Goal: Task Accomplishment & Management: Use online tool/utility

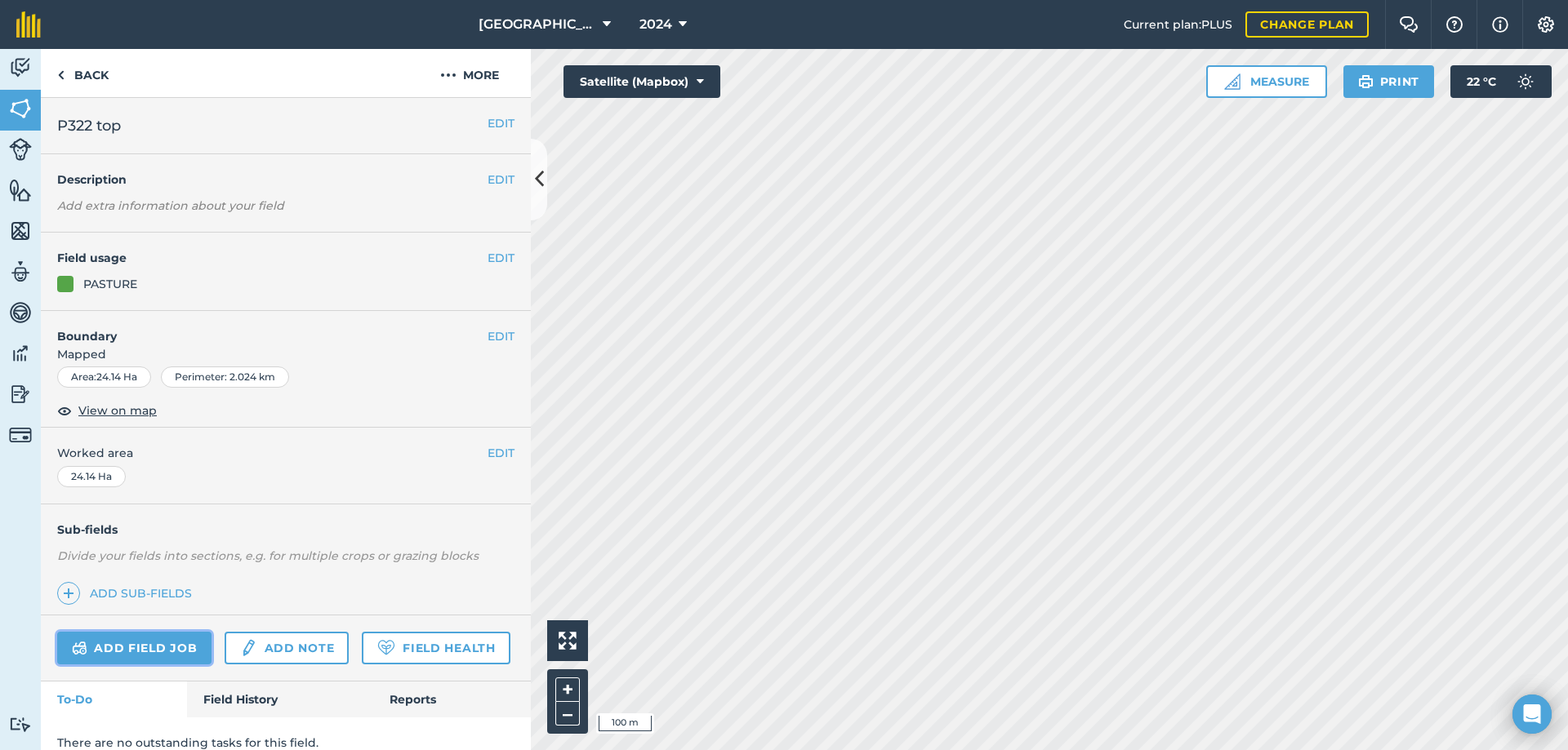
click at [143, 657] on link "Add field job" at bounding box center [134, 649] width 154 height 33
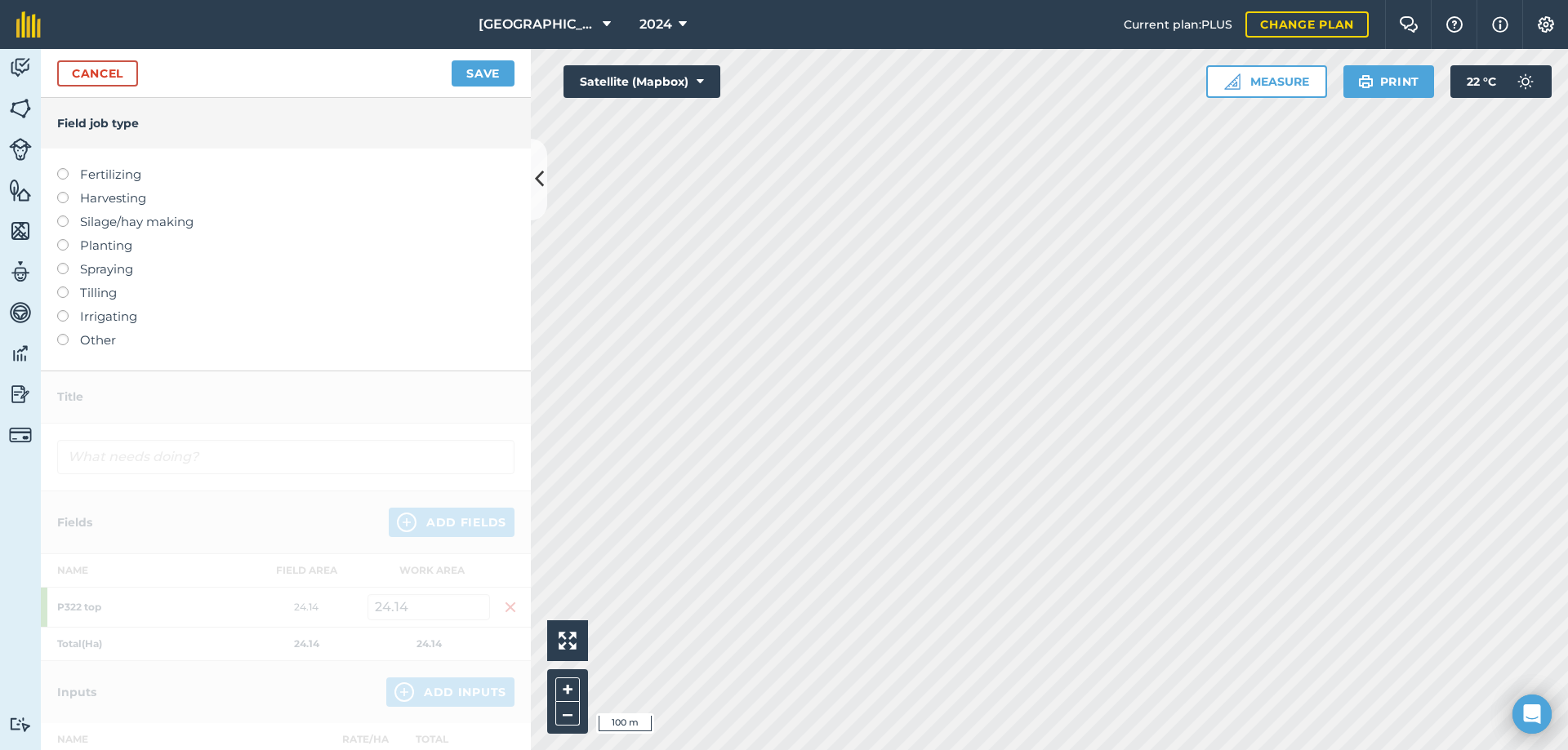
click at [62, 263] on label at bounding box center [68, 263] width 22 height 0
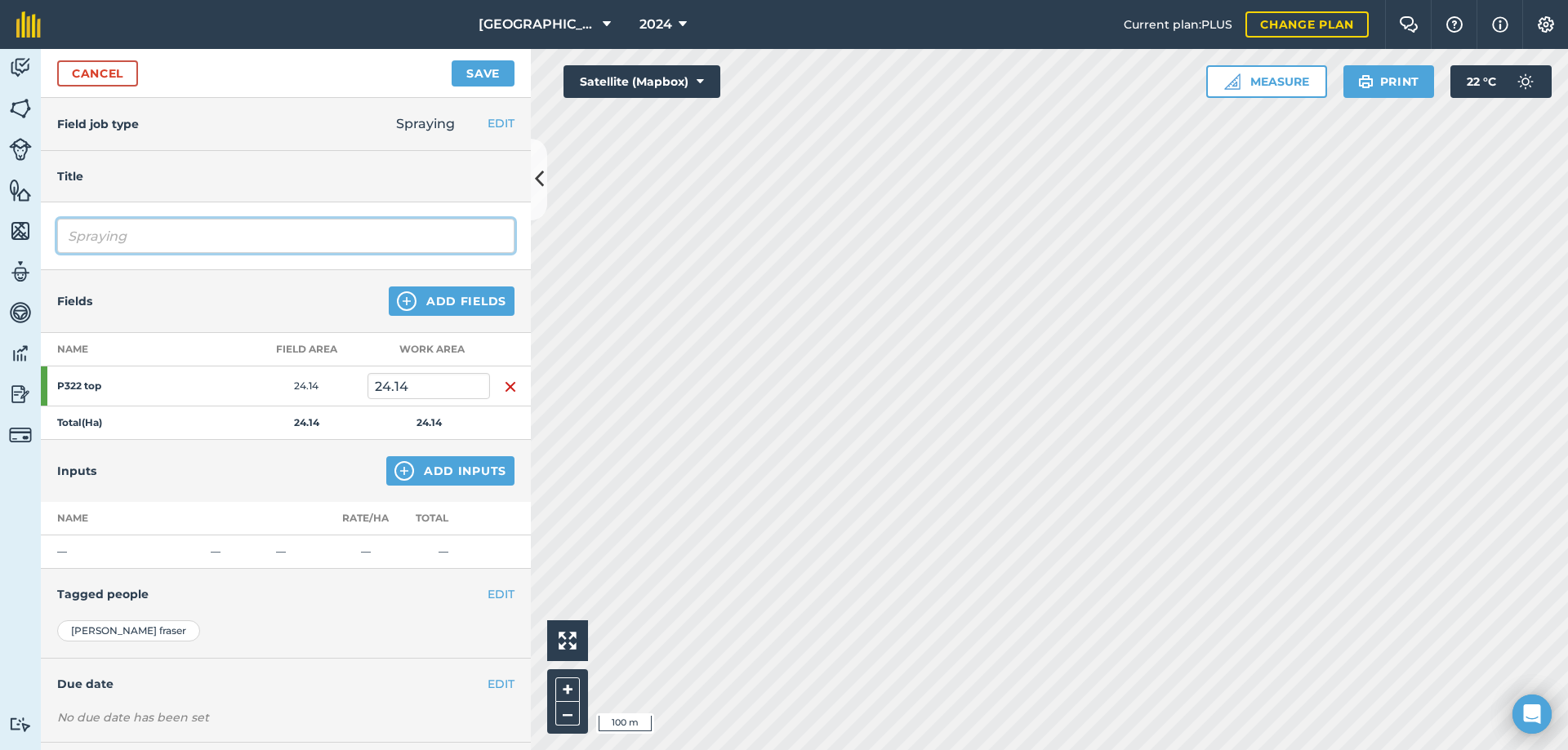
click at [130, 244] on input "Spraying" at bounding box center [286, 236] width 458 height 35
click at [139, 239] on input "Spraying - 2,4-D" at bounding box center [286, 236] width 458 height 35
type input "Spraying 2,4-D"
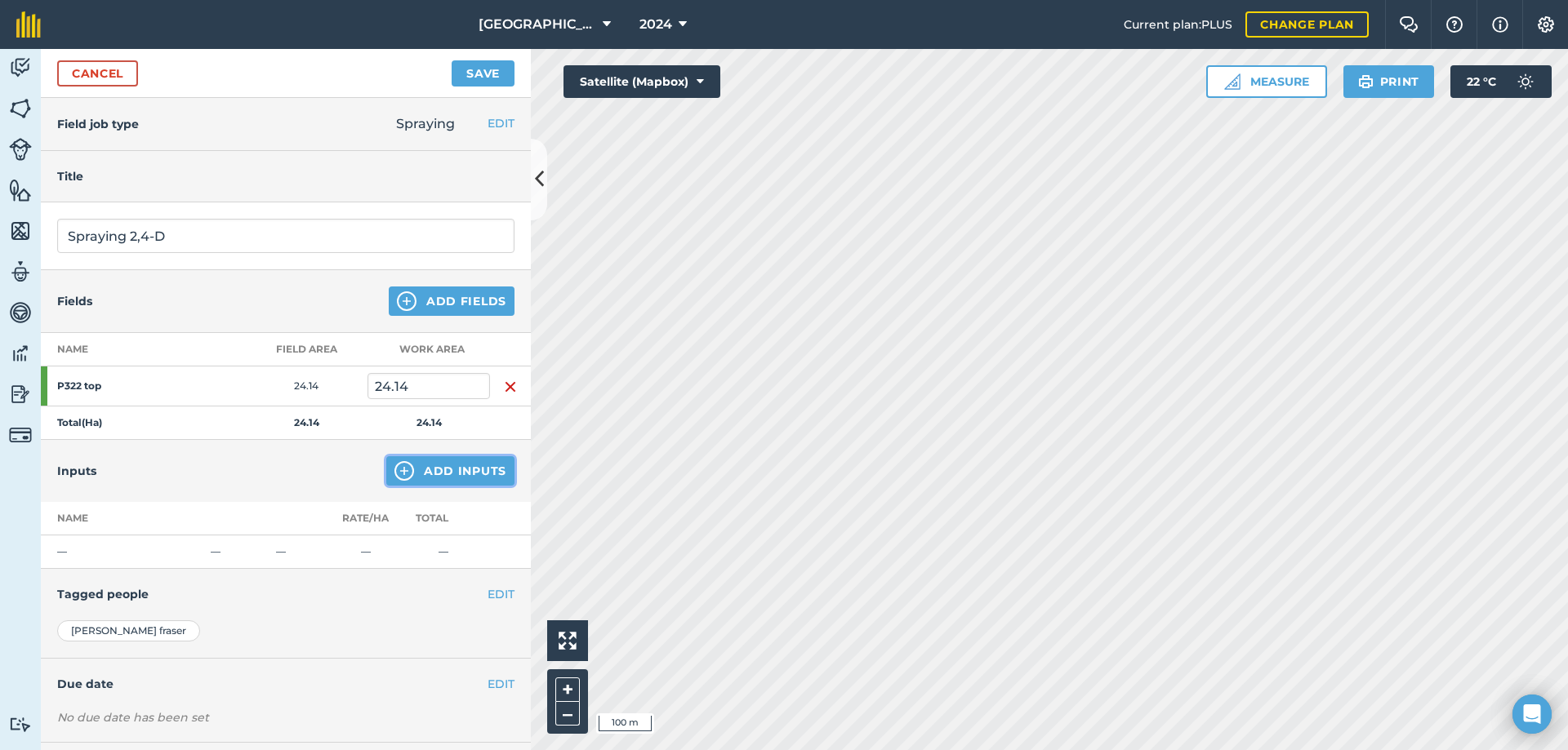
click at [459, 475] on button "Add Inputs" at bounding box center [450, 471] width 128 height 29
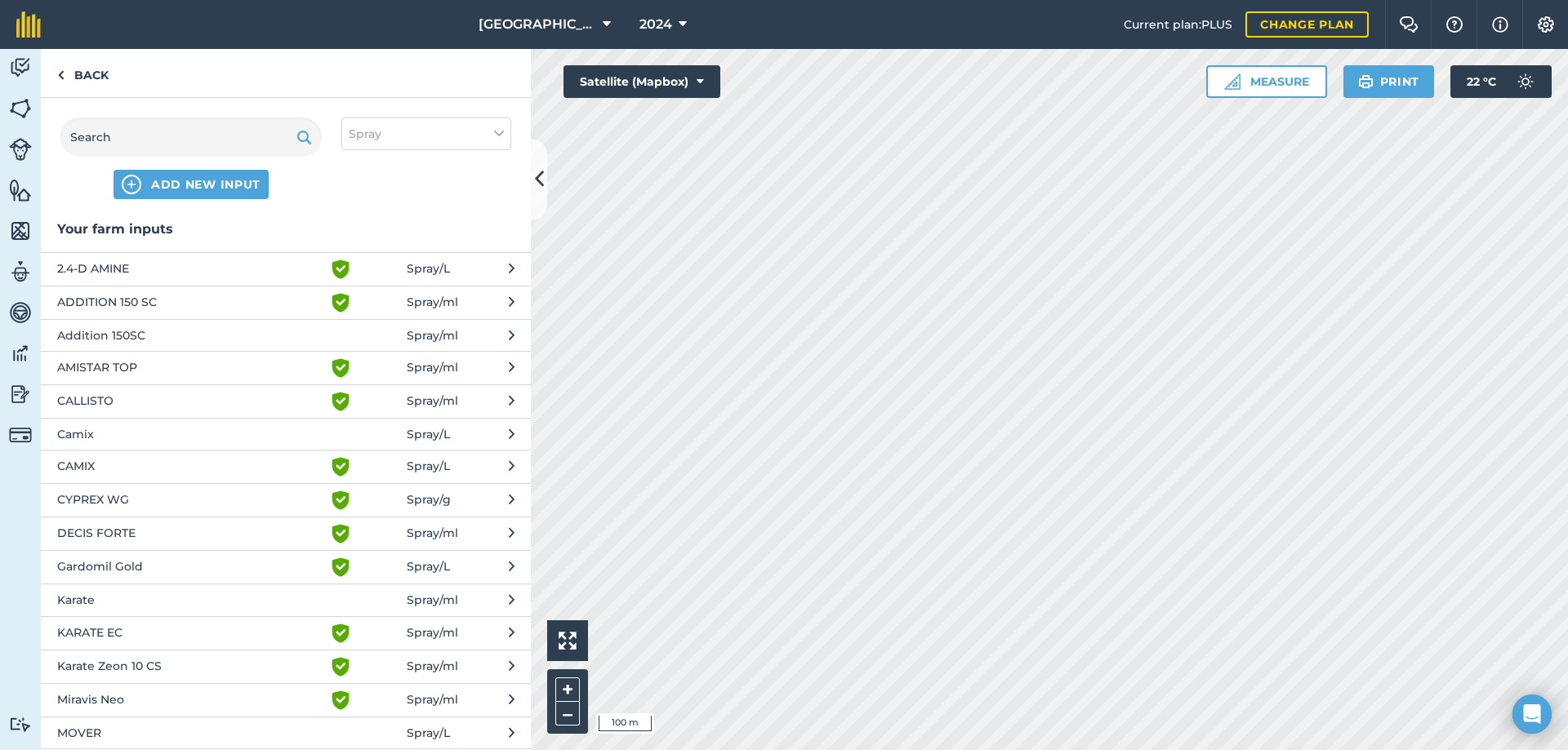
click at [171, 269] on span "2.4-D AMINE" at bounding box center [190, 269] width 267 height 20
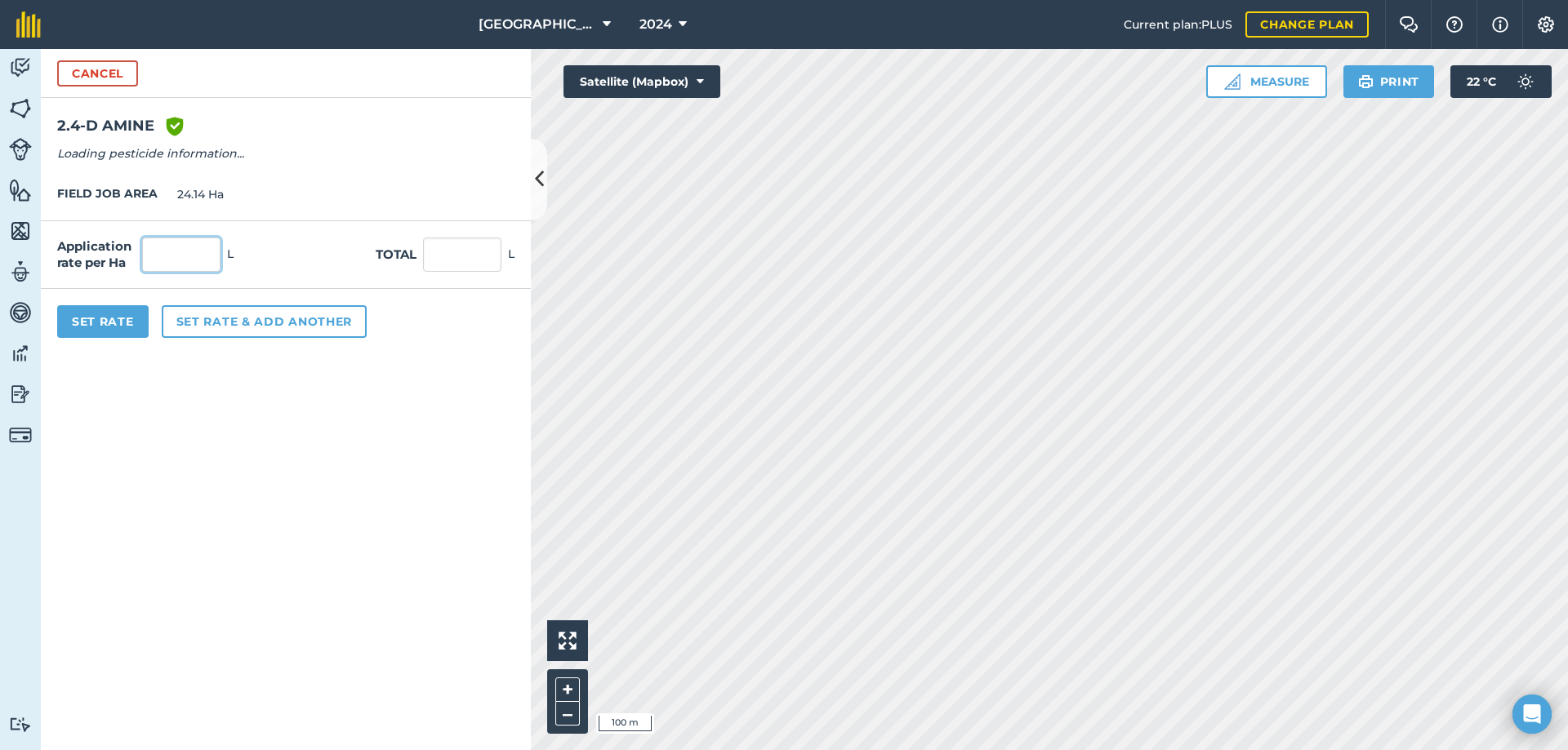
click at [202, 258] on input "text" at bounding box center [181, 255] width 79 height 35
type input "4"
type input "96.56"
click at [88, 331] on button "Set Rate" at bounding box center [103, 322] width 92 height 33
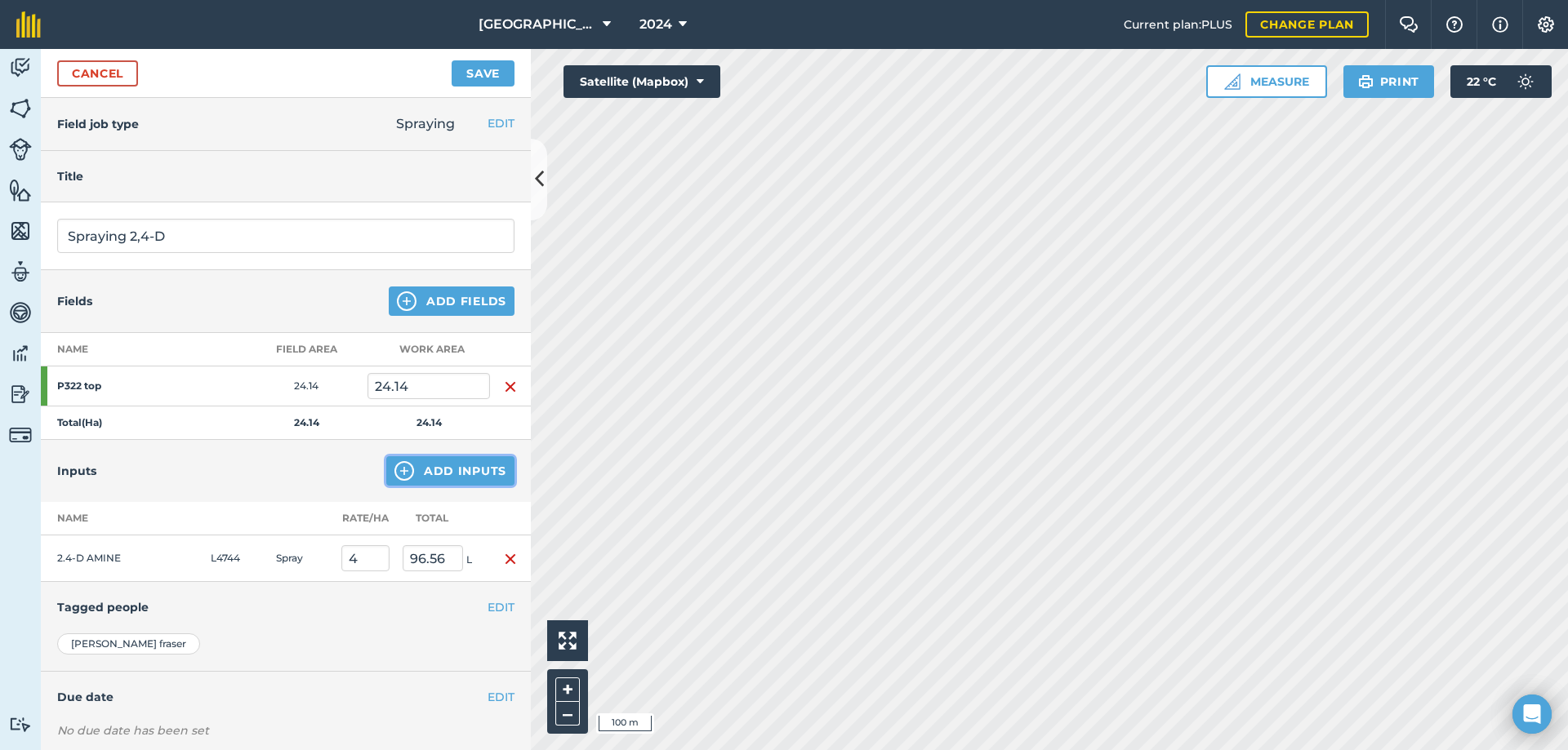
click at [459, 461] on button "Add Inputs" at bounding box center [450, 471] width 128 height 29
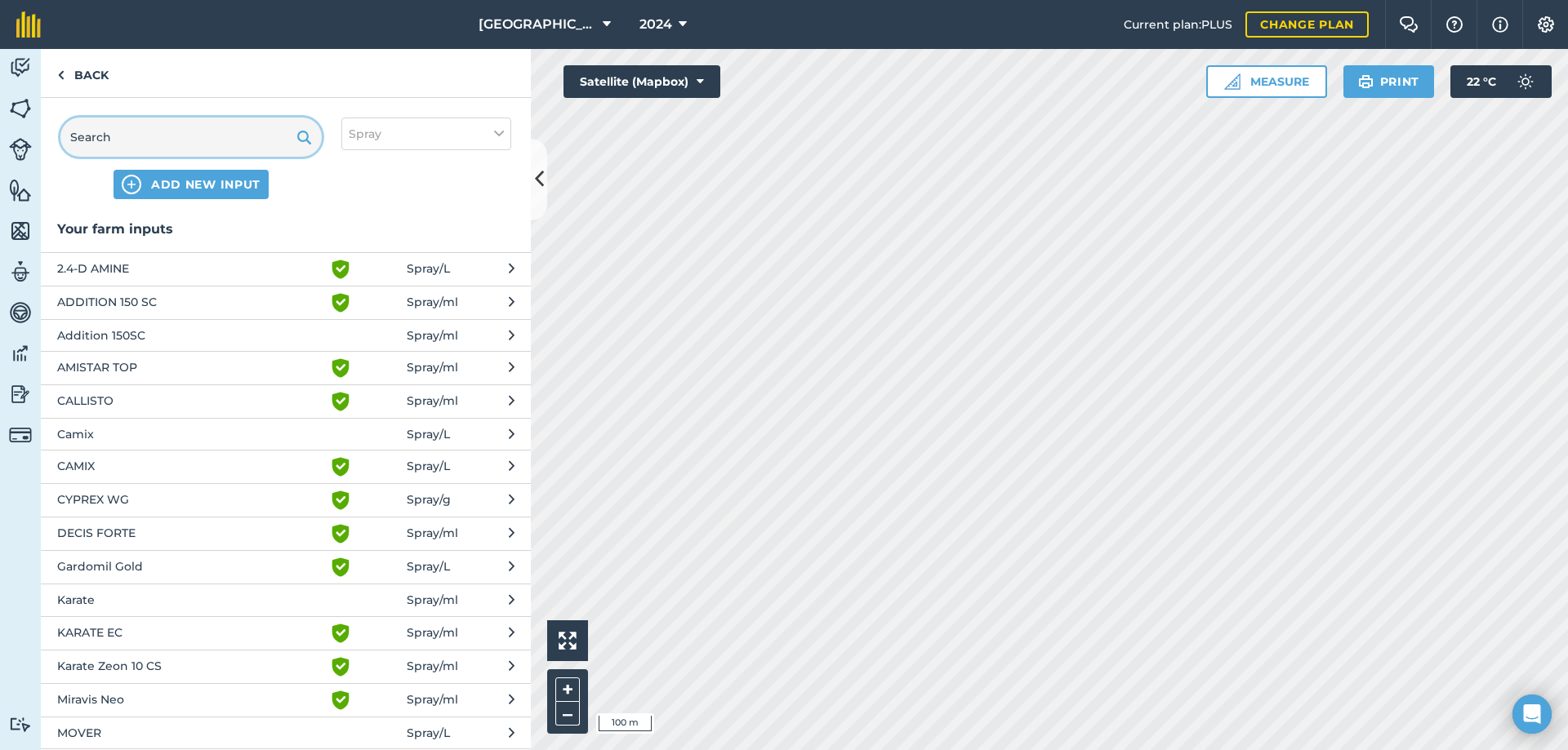
click at [135, 144] on input "text" at bounding box center [191, 137] width 261 height 39
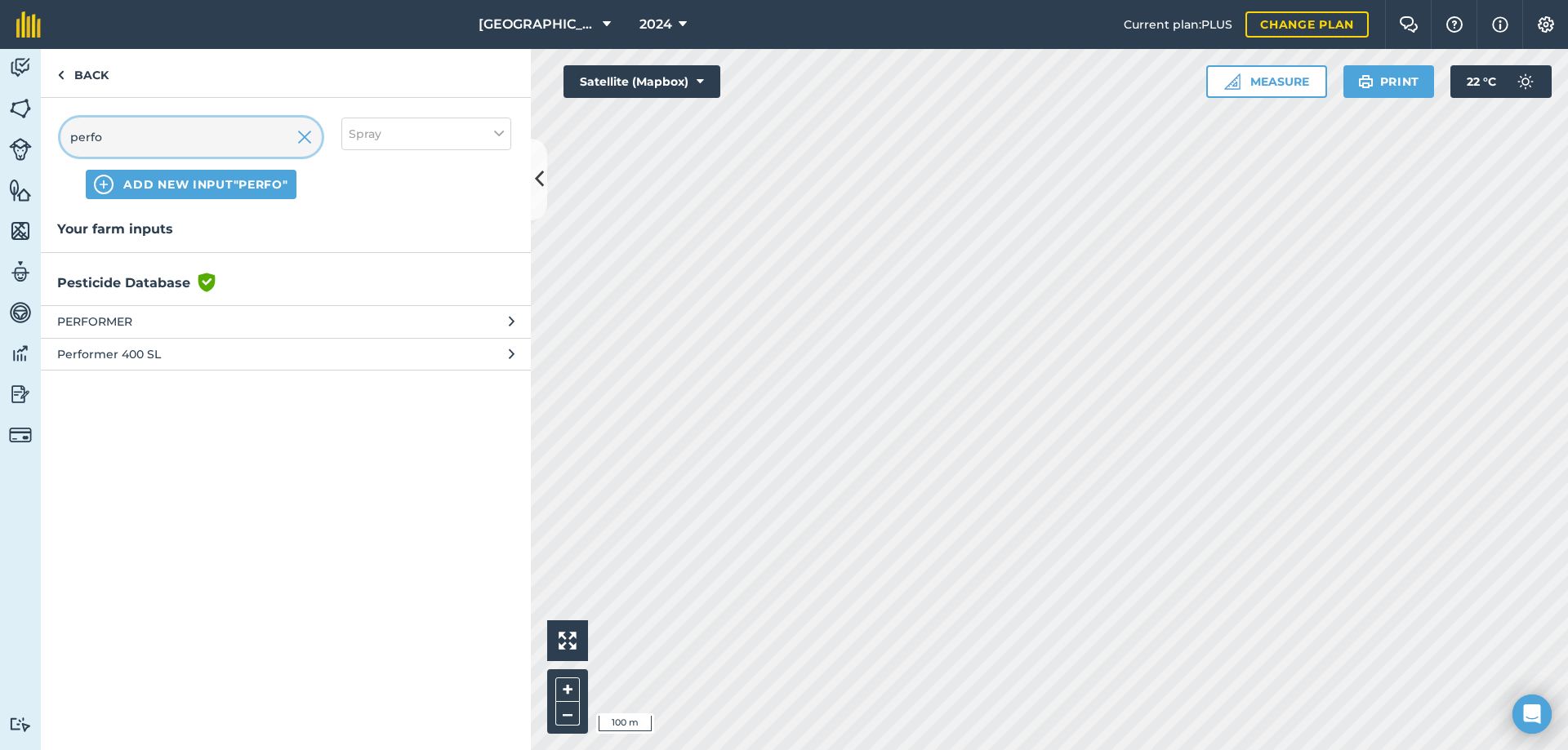
type input "perfo"
click at [153, 321] on span "PERFORMER" at bounding box center [190, 321] width 267 height 18
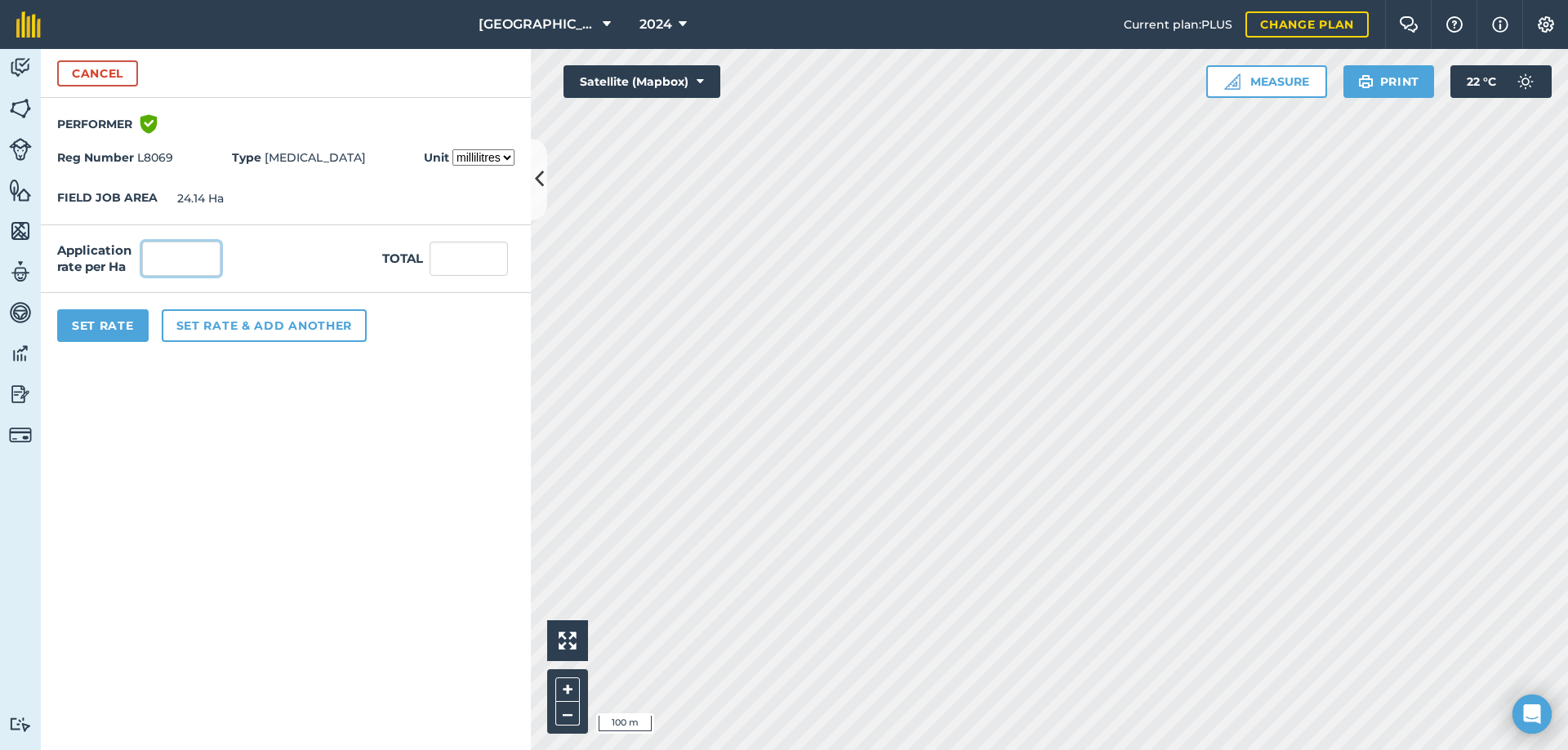
click at [188, 267] on input "text" at bounding box center [181, 259] width 79 height 35
click at [497, 156] on select "millilitres litres" at bounding box center [484, 157] width 62 height 16
select select "LITRES"
click at [453, 150] on select "millilitres litres" at bounding box center [484, 157] width 62 height 16
click at [202, 260] on input "text" at bounding box center [181, 259] width 79 height 35
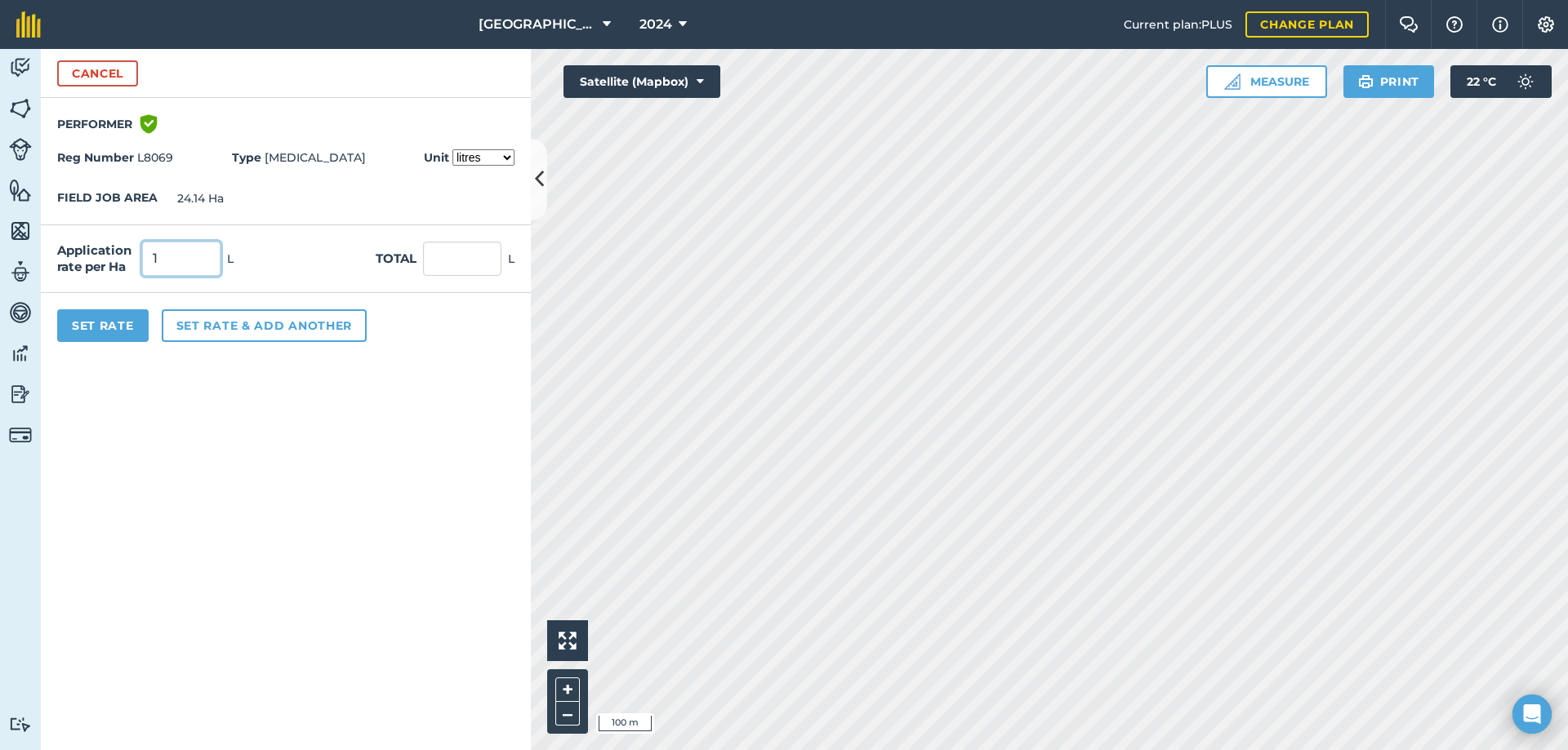
type input "1"
type input "24.14"
click at [112, 324] on button "Set Rate" at bounding box center [103, 326] width 92 height 33
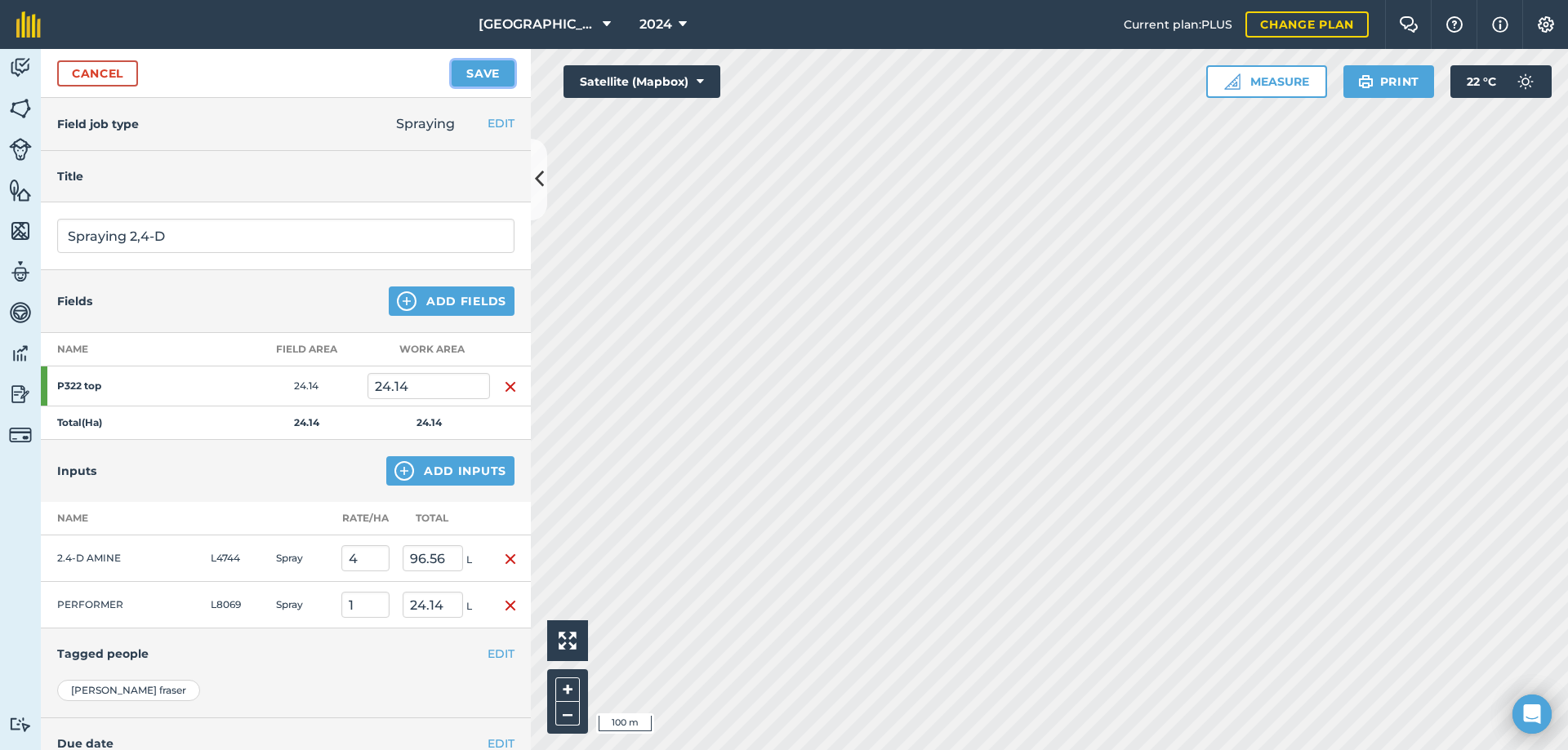
click at [489, 76] on button "Save" at bounding box center [483, 74] width 63 height 26
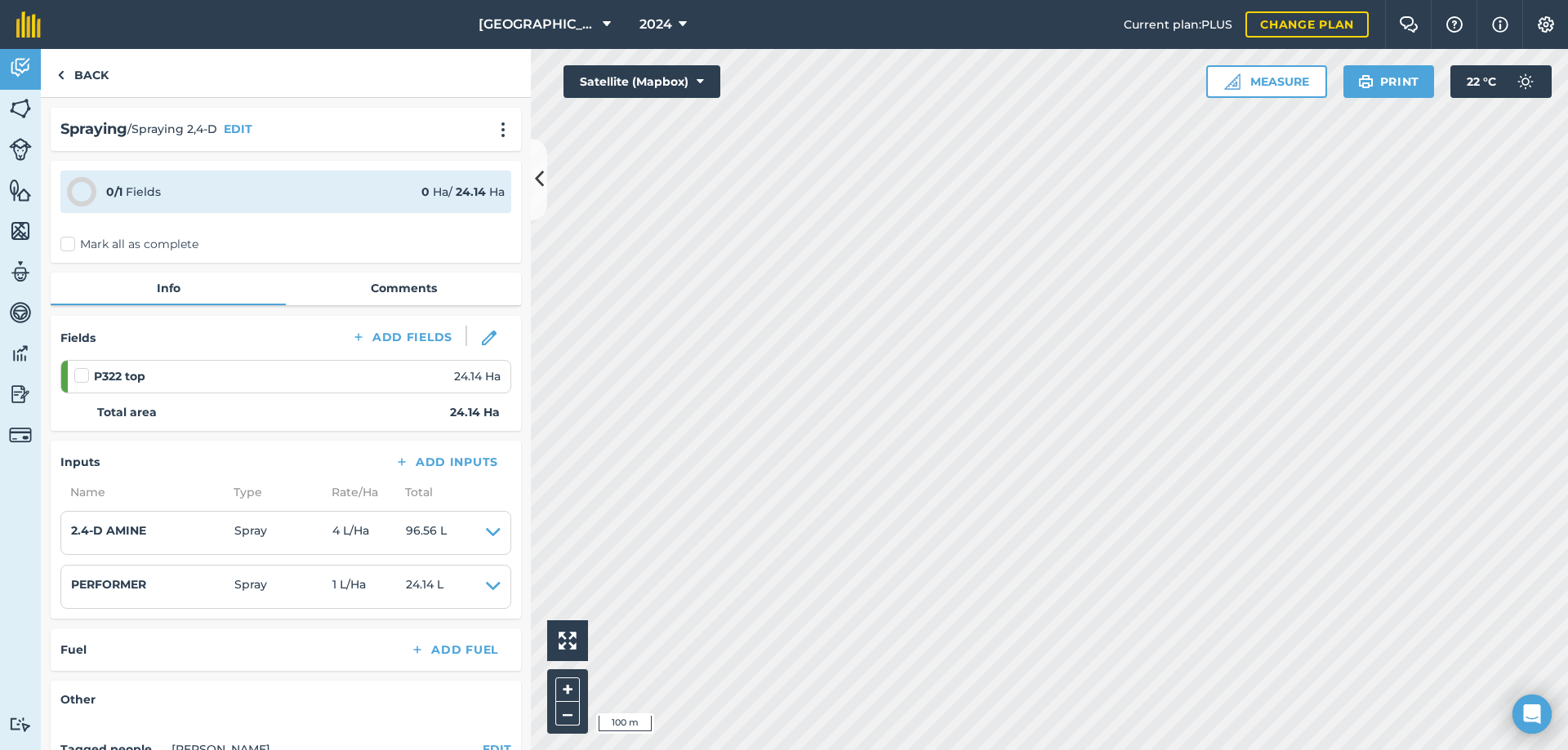
click at [77, 368] on label at bounding box center [84, 368] width 20 height 0
click at [77, 378] on input "checkbox" at bounding box center [80, 373] width 10 height 10
checkbox input "false"
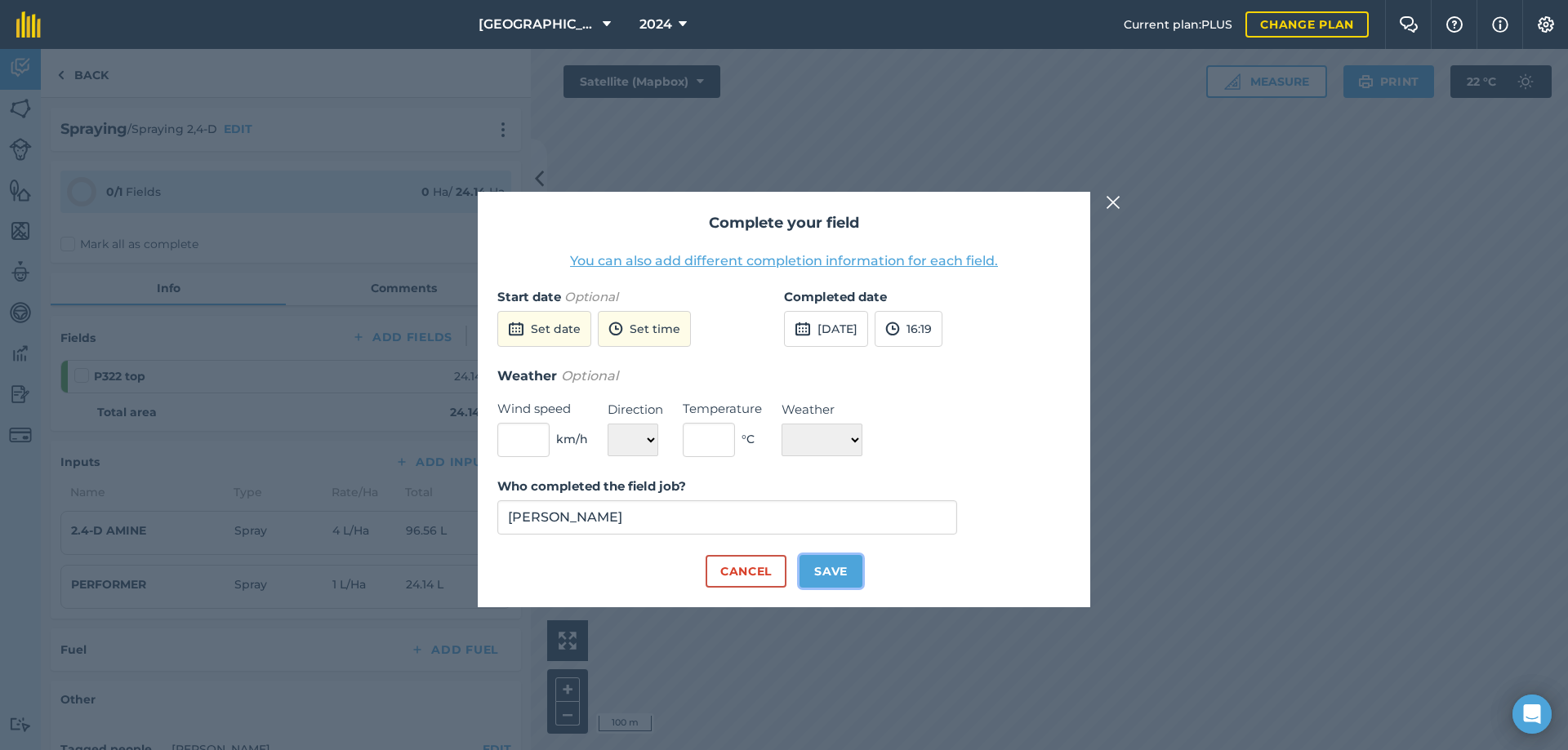
click at [828, 573] on button "Save" at bounding box center [831, 572] width 63 height 33
checkbox input "true"
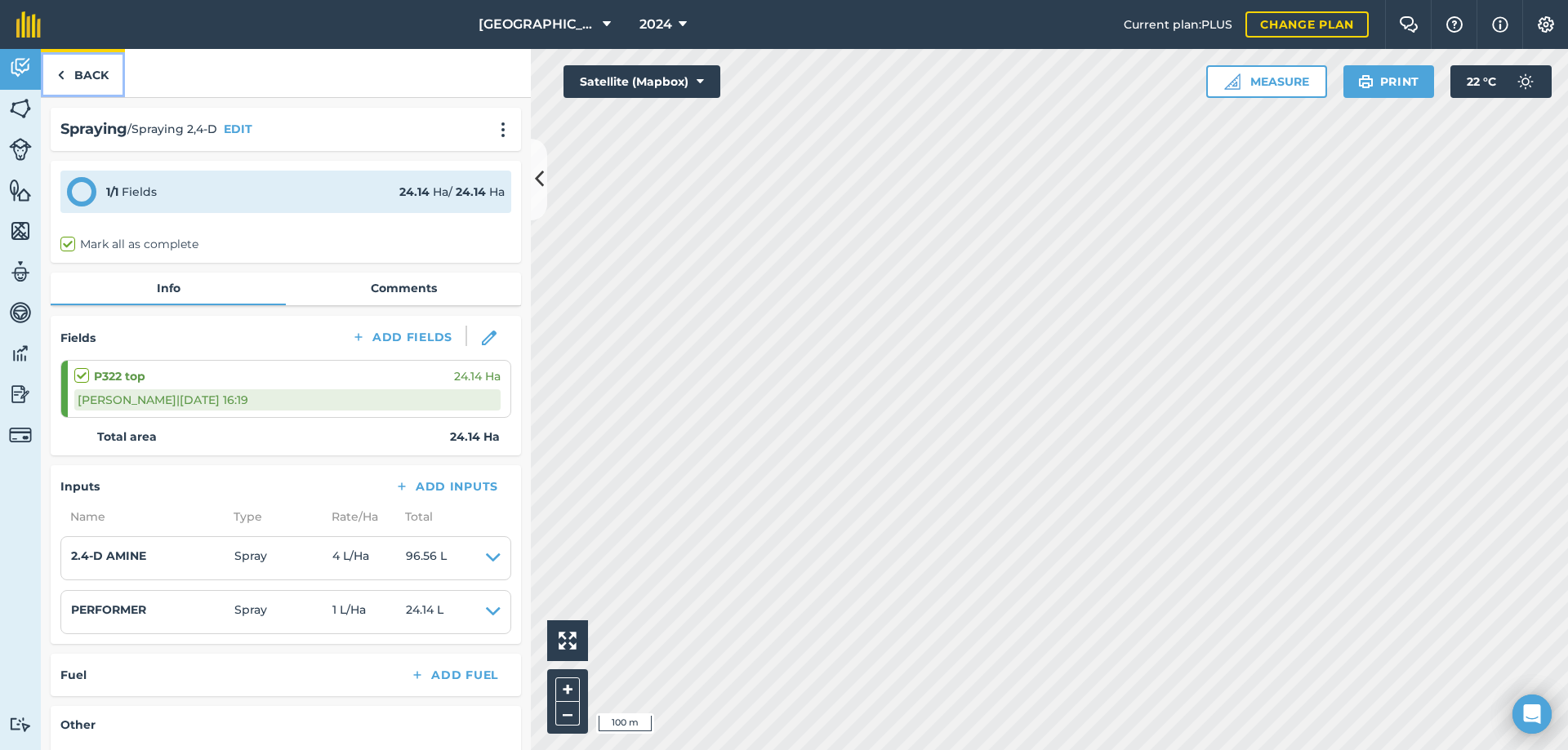
click at [93, 62] on link "Back" at bounding box center [82, 74] width 84 height 48
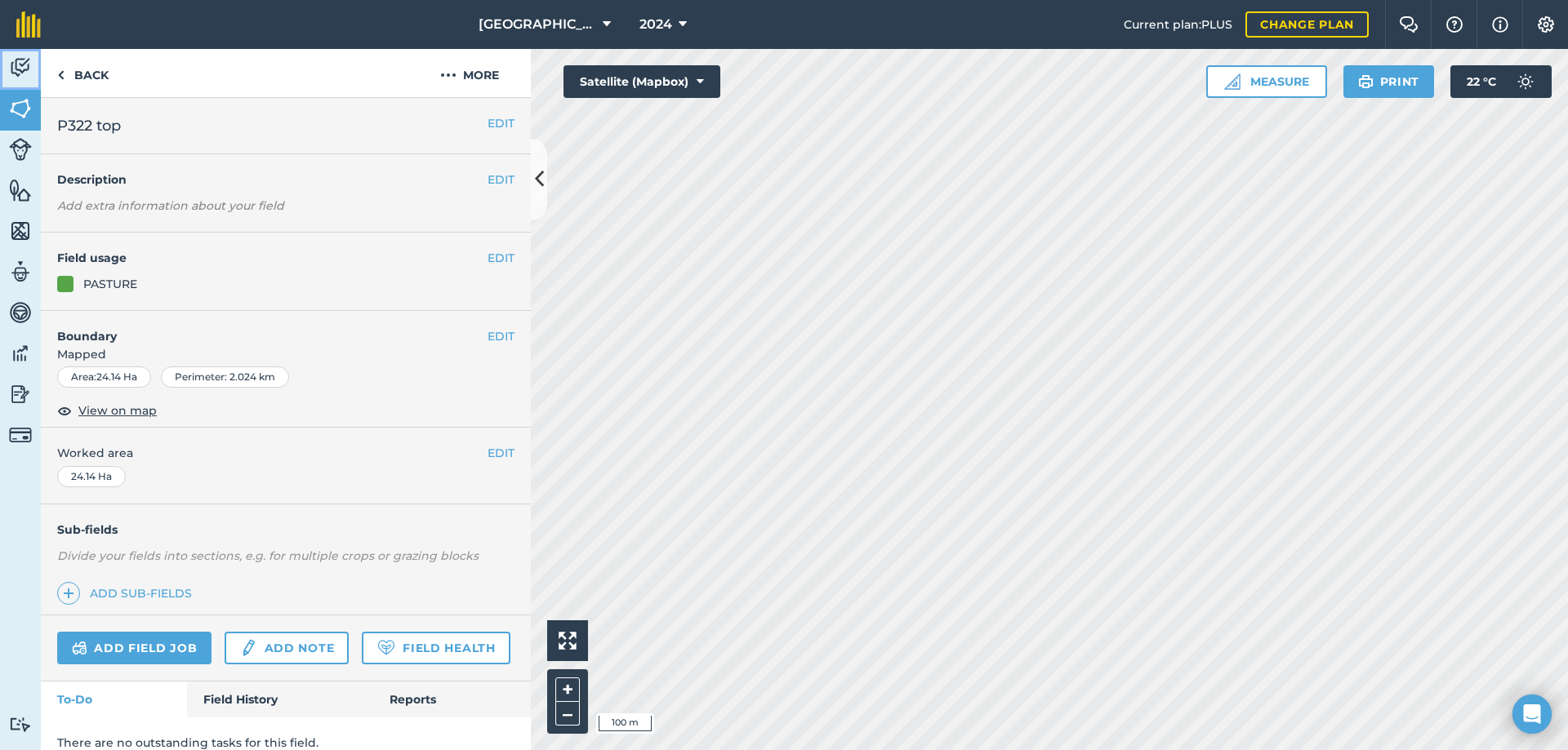
click at [27, 69] on img at bounding box center [20, 67] width 22 height 24
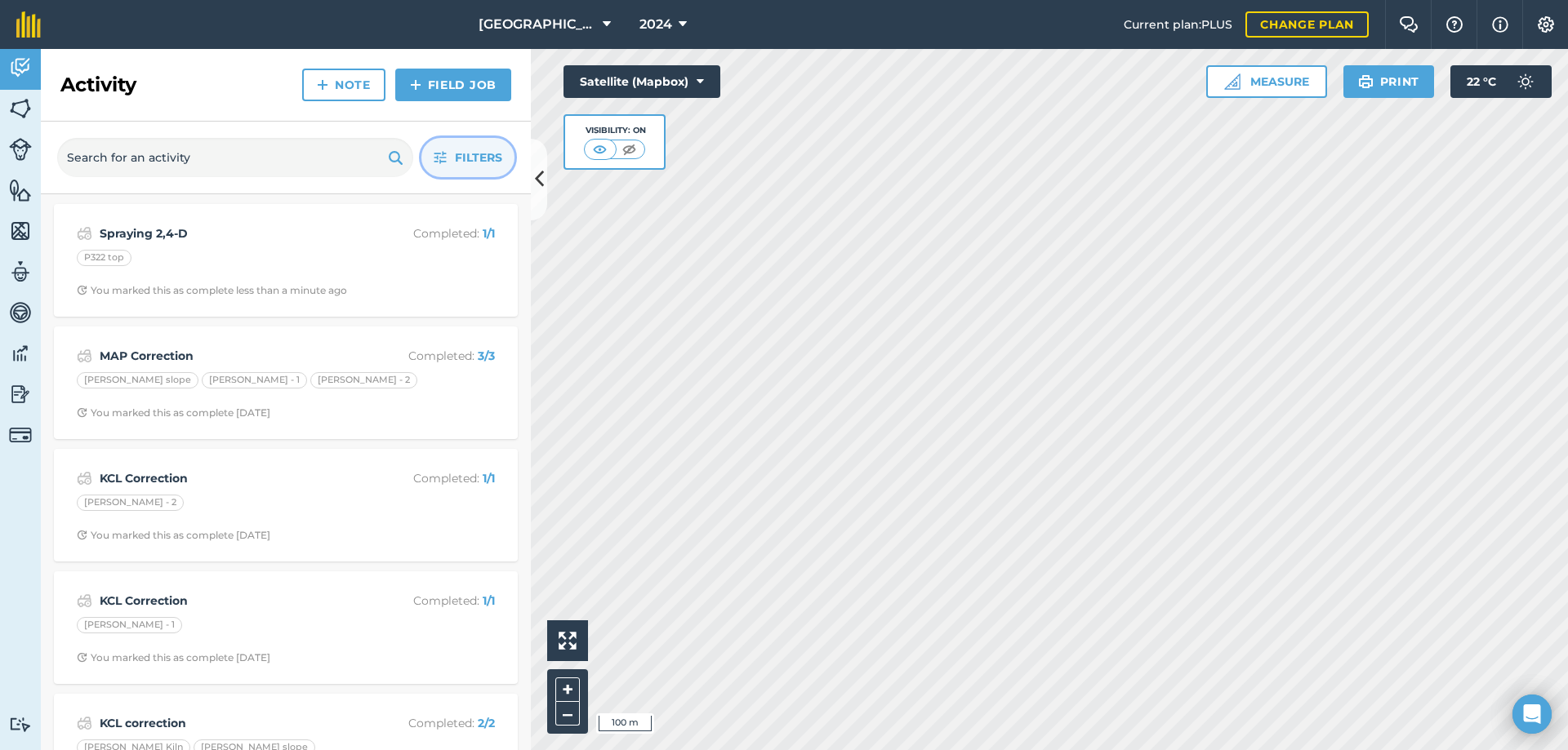
click at [481, 149] on span "Filters" at bounding box center [479, 157] width 48 height 18
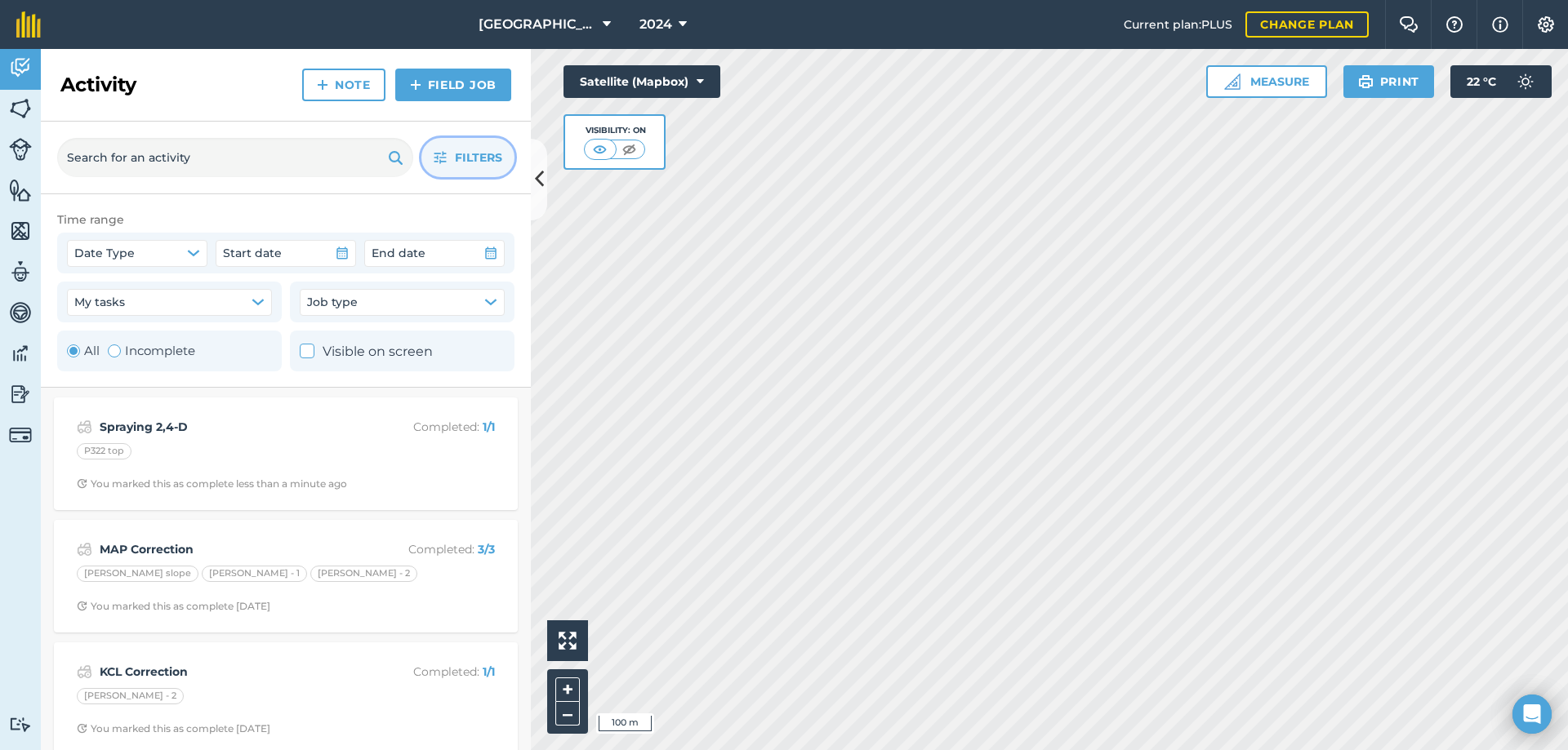
click at [141, 357] on label "Incomplete" at bounding box center [151, 351] width 87 height 20
radio input "false"
radio input "true"
